Goal: Information Seeking & Learning: Find specific fact

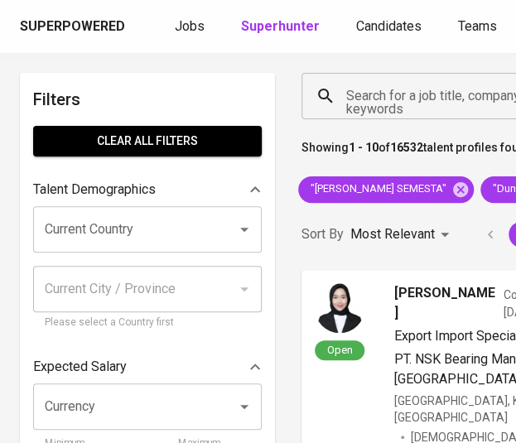
click at [368, 102] on input "Search for a job title, company or other keywords" at bounding box center [456, 95] width 228 height 31
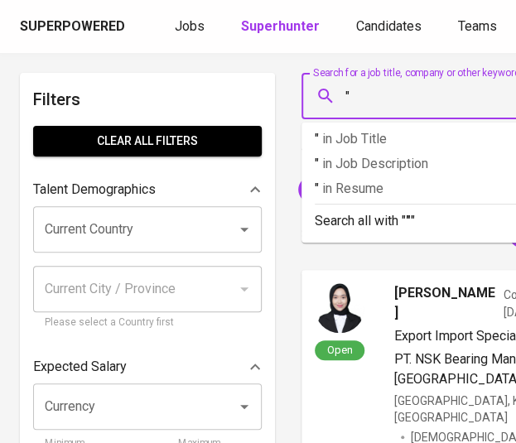
paste input "PT Sriboga Marugame [GEOGRAPHIC_DATA]"
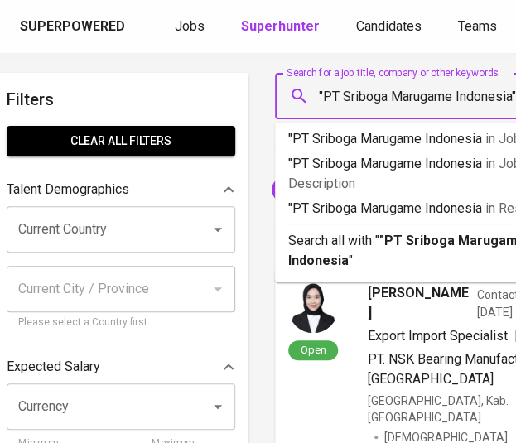
scroll to position [0, 31]
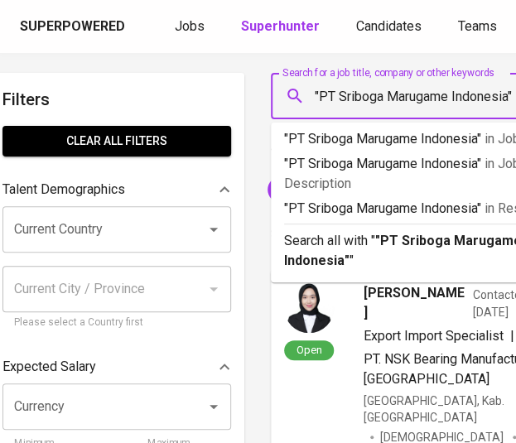
click at [339, 89] on input ""PT Sriboga Marugame Indonesia"" at bounding box center [425, 95] width 228 height 31
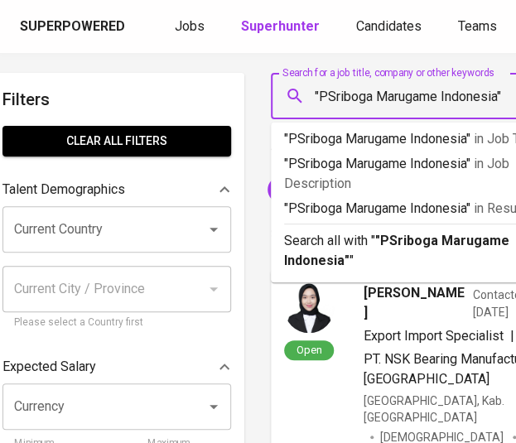
type input ""Sriboga Marugame Indonesia""
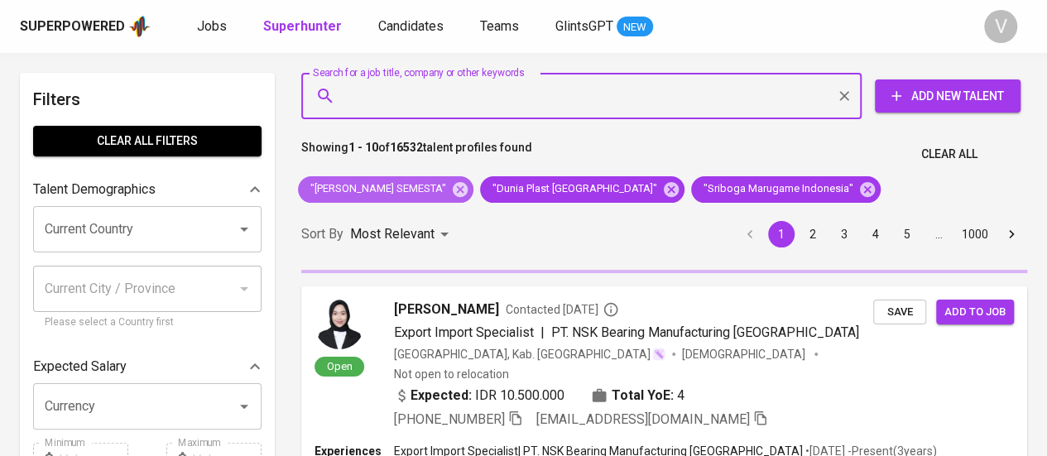
click at [459, 188] on icon at bounding box center [460, 190] width 18 height 18
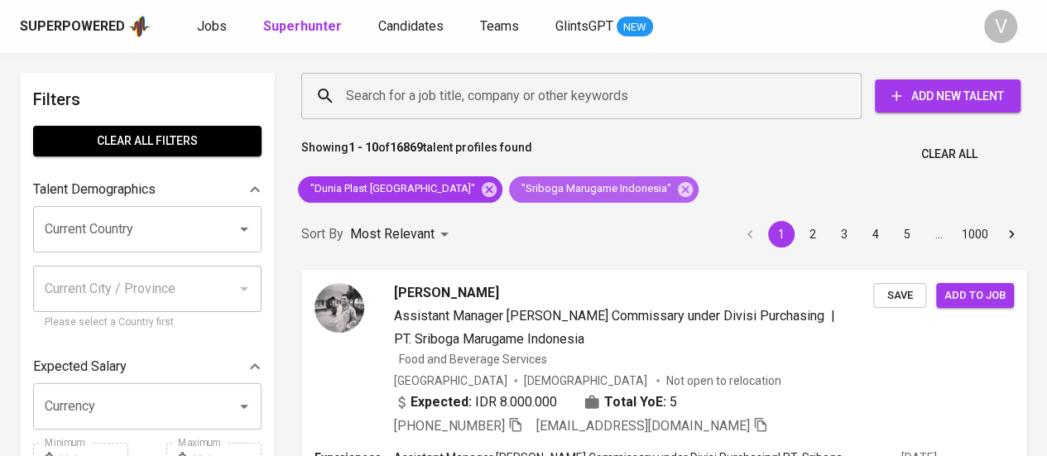
drag, startPoint x: 459, startPoint y: 188, endPoint x: 865, endPoint y: 152, distance: 408.2
click at [509, 188] on span ""Sriboga Marugame Indonesia"" at bounding box center [595, 189] width 172 height 16
click at [509, 189] on span ""Sriboga Marugame Indonesia"" at bounding box center [595, 189] width 172 height 16
click at [515, 84] on input "Search for a job title, company or other keywords" at bounding box center [586, 95] width 488 height 31
click at [515, 166] on div "Showing 1 - 10 of 16869 talent profiles found Clear All" at bounding box center [664, 149] width 746 height 41
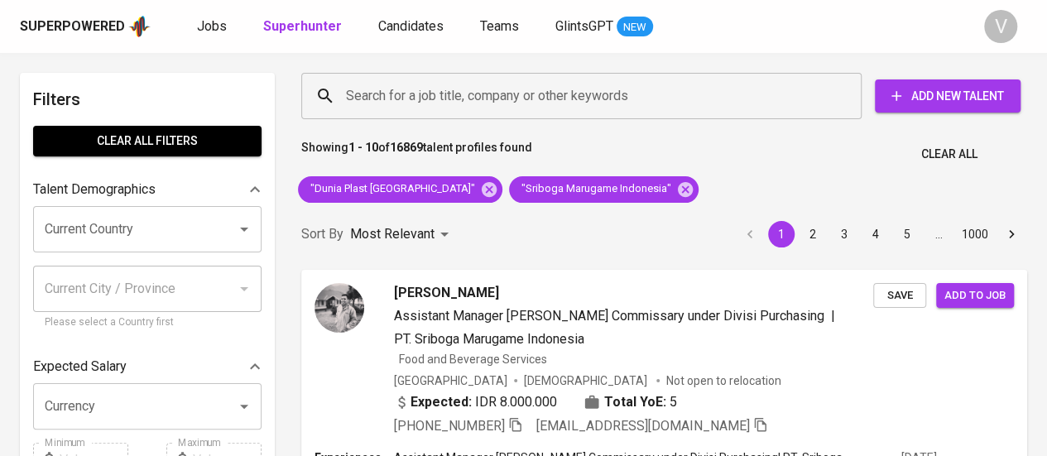
click at [515, 152] on div "Showing 1 - 10 of 16869 talent profiles found Clear All" at bounding box center [664, 149] width 746 height 41
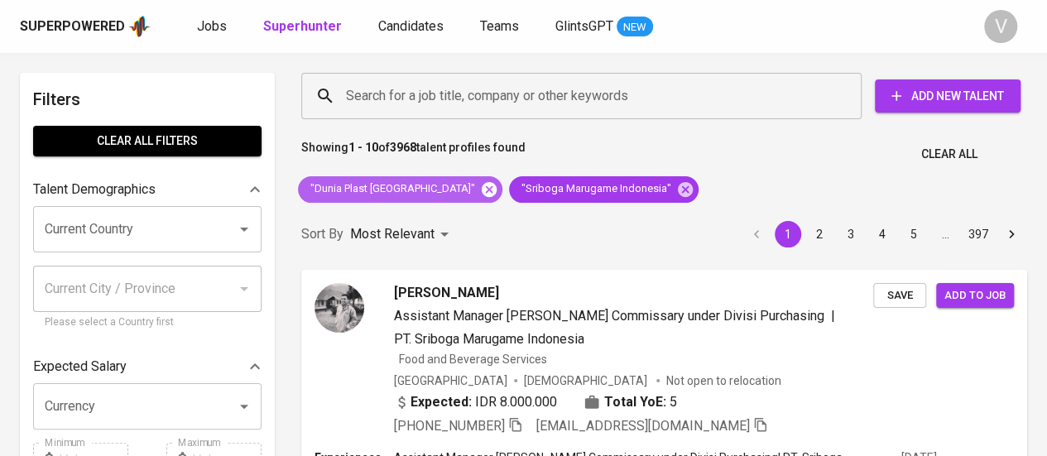
click at [480, 187] on icon at bounding box center [489, 190] width 18 height 18
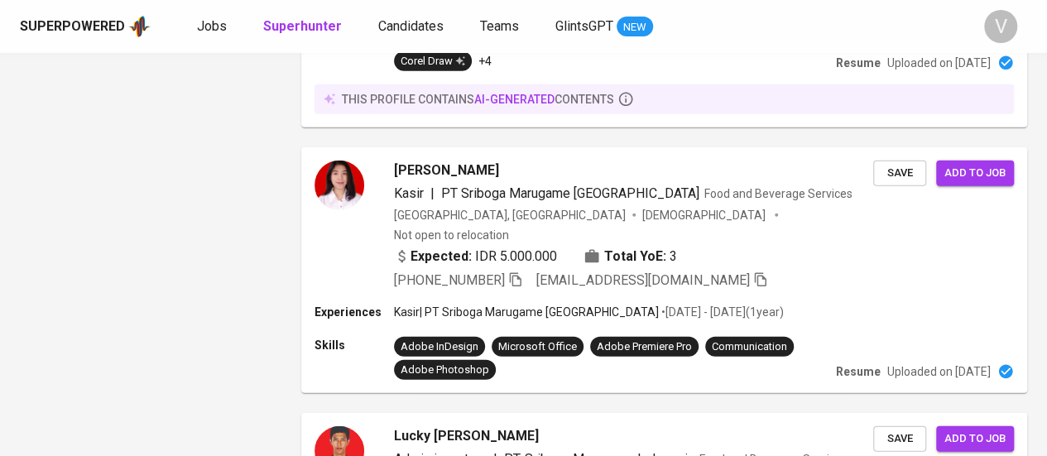
scroll to position [229, 0]
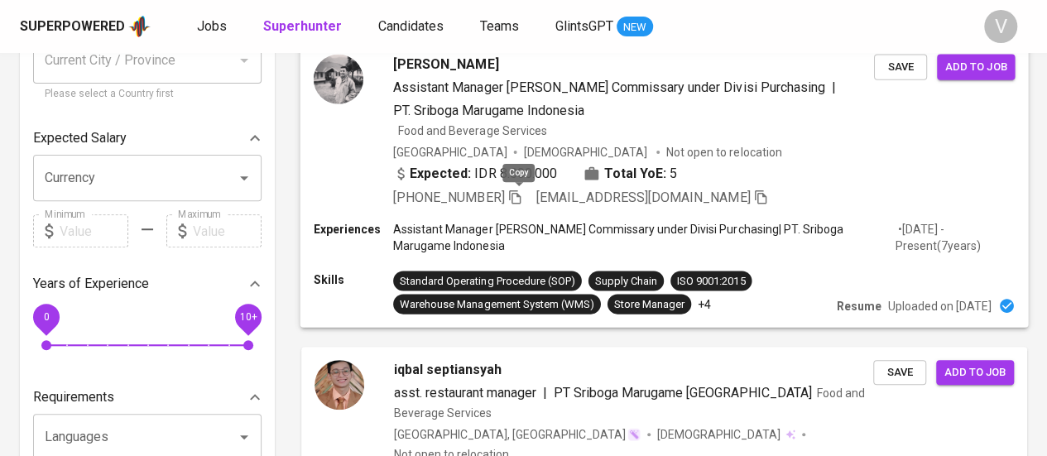
click at [515, 198] on icon "button" at bounding box center [515, 196] width 15 height 15
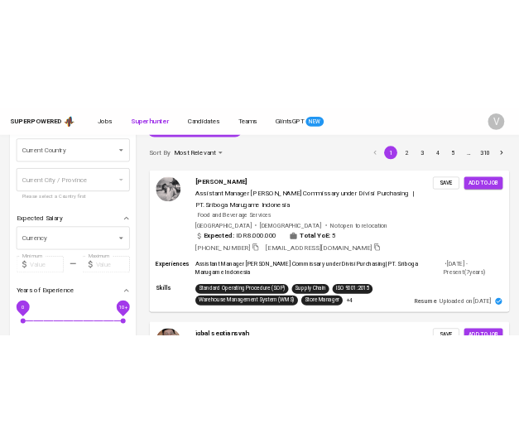
scroll to position [272, 0]
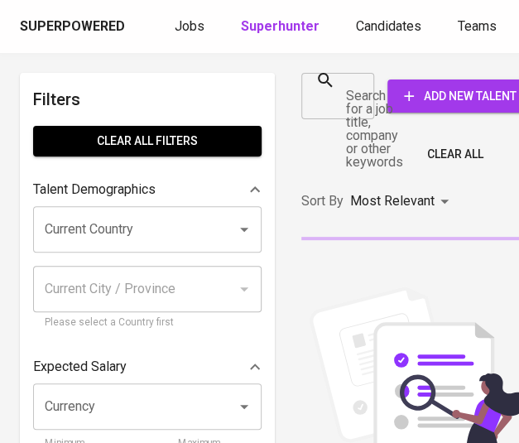
click at [339, 95] on input "Search for a job title, company or other keywords" at bounding box center [325, 95] width 33 height 31
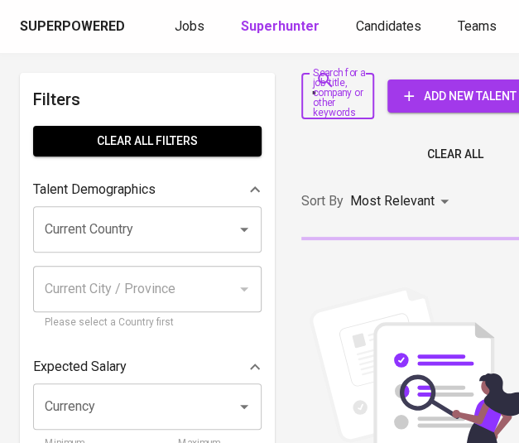
paste input "[URL][DOMAIN_NAME]"
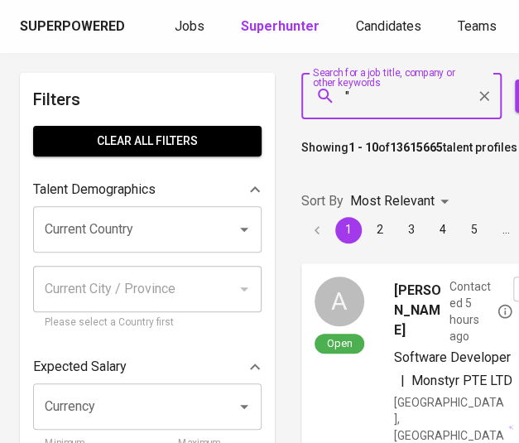
click at [366, 115] on div "" Search for a job title, company or other keywords" at bounding box center [401, 96] width 200 height 46
paste input "PT. Inna Pharmaceutical Industry"
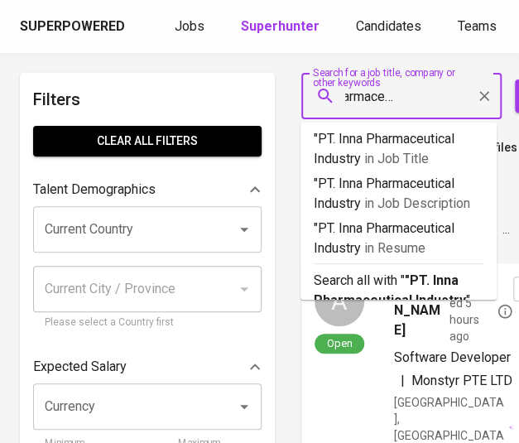
click at [363, 99] on input ""PT. Inna Pharmaceutical Industry" at bounding box center [406, 95] width 128 height 31
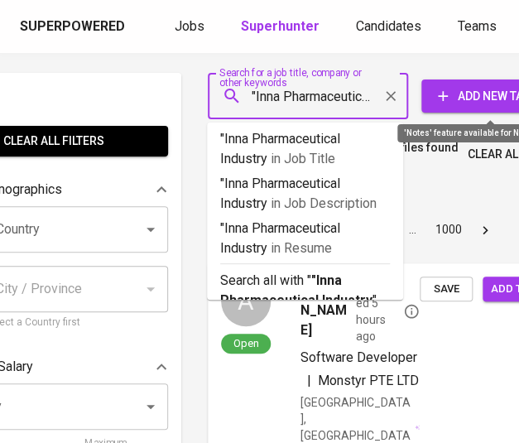
scroll to position [0, 93]
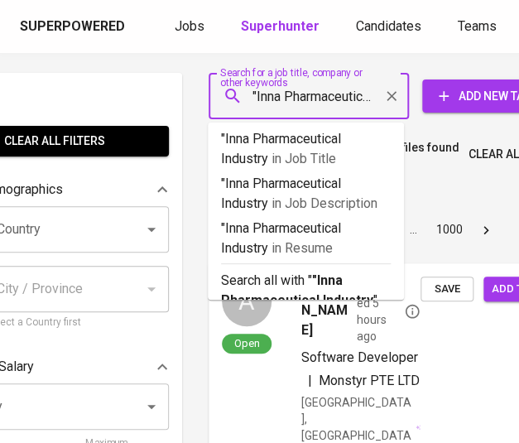
click at [325, 92] on input ""Inna Pharmaceutical Industry" at bounding box center [313, 95] width 128 height 31
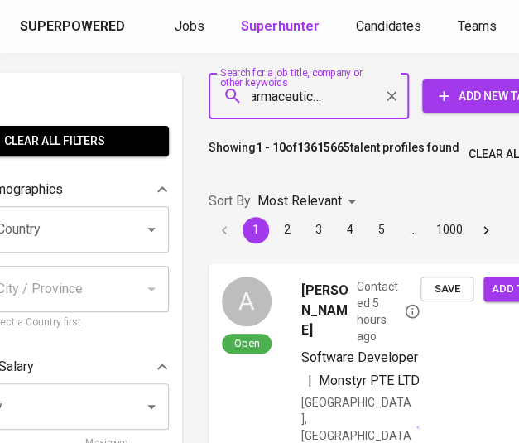
scroll to position [0, 59]
type input ""Inna Pharmaceutical Industry""
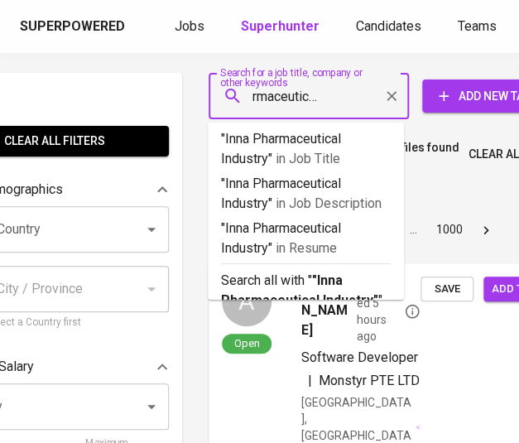
scroll to position [0, 63]
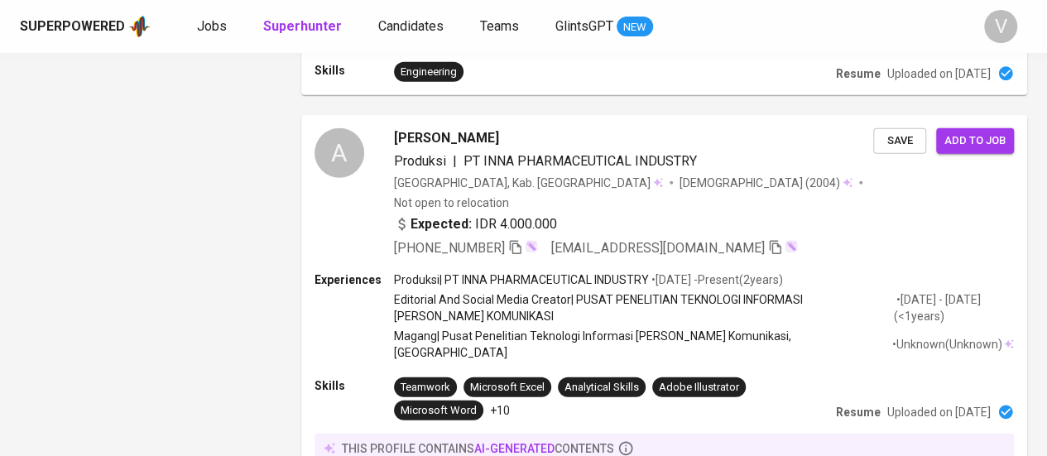
scroll to position [182, 0]
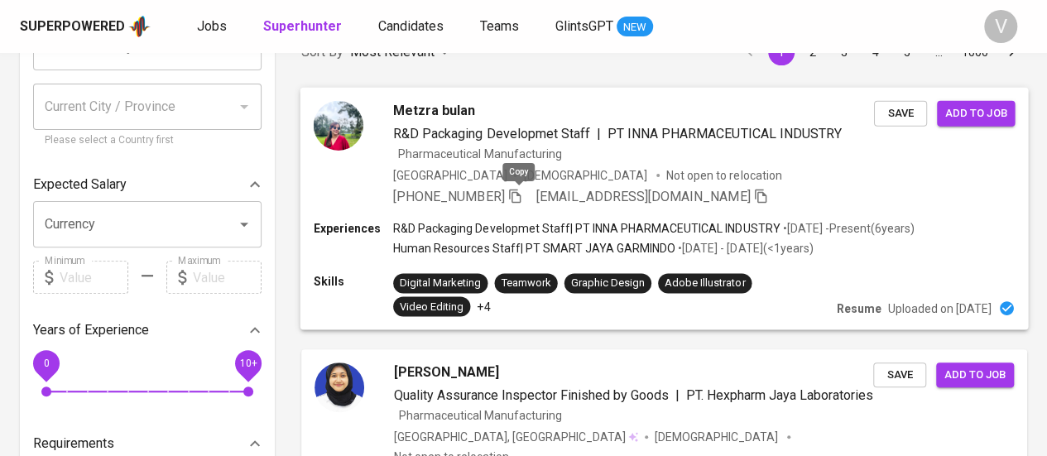
click at [515, 199] on icon "button" at bounding box center [515, 195] width 15 height 15
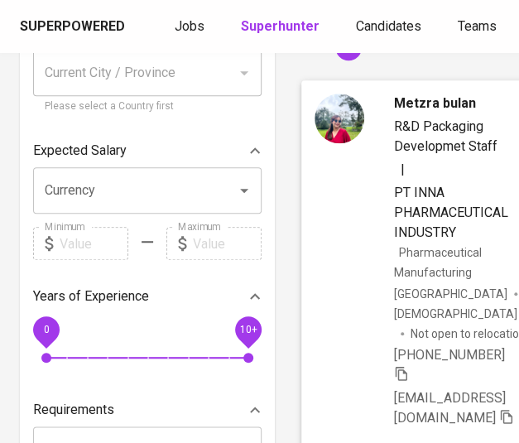
scroll to position [217, 0]
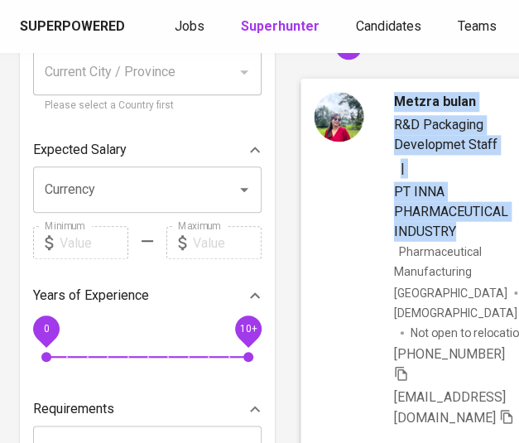
drag, startPoint x: 291, startPoint y: 160, endPoint x: 472, endPoint y: 234, distance: 195.0
click at [472, 234] on div "Metzra bulan R&D Packaging Developmet Staff | PT INNA PHARMACEUTICAL INDUSTRY P…" at bounding box center [492, 374] width 402 height 609
